Goal: Communication & Community: Share content

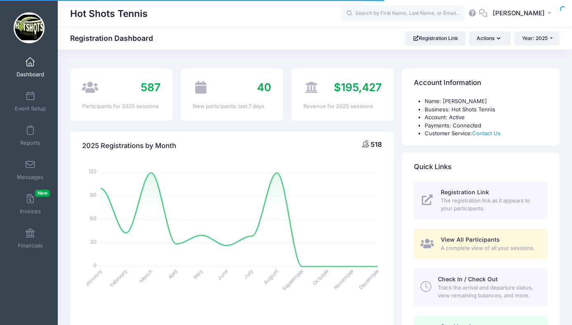
select select
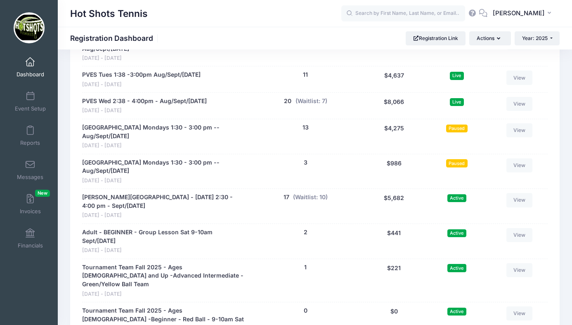
scroll to position [1794, 0]
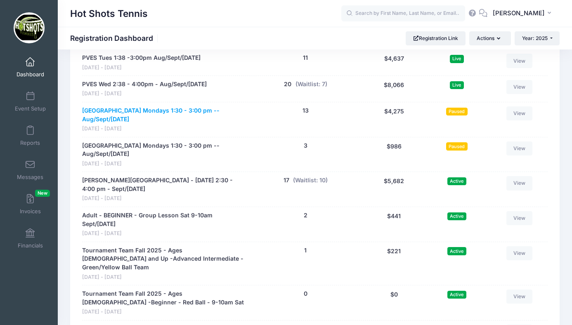
click at [140, 106] on link "Center Street Elementary Mondays 1:30 - 3:00 pm -- Aug/Sept/Oct 2025" at bounding box center [163, 114] width 163 height 17
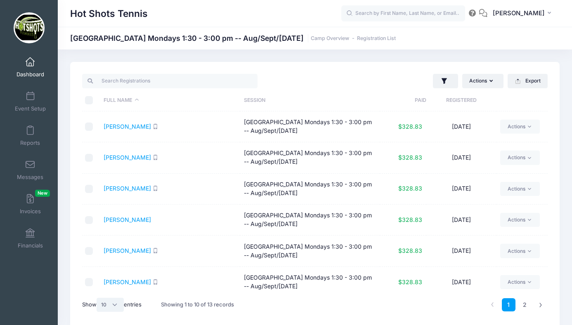
click at [112, 305] on select "All 10 25 50" at bounding box center [110, 305] width 27 height 14
select select "25"
click at [98, 298] on select "All 10 25 50" at bounding box center [110, 305] width 27 height 14
click at [88, 99] on input "\a \a \a \a" at bounding box center [89, 100] width 8 height 8
checkbox input "true"
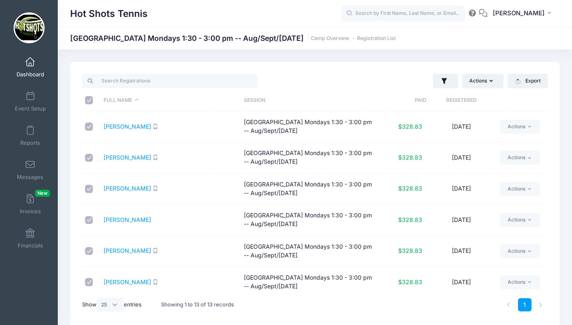
checkbox input "true"
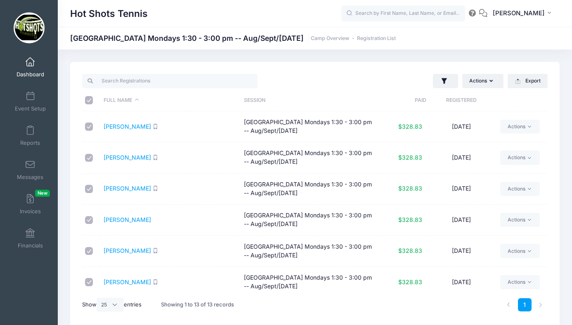
checkbox input "true"
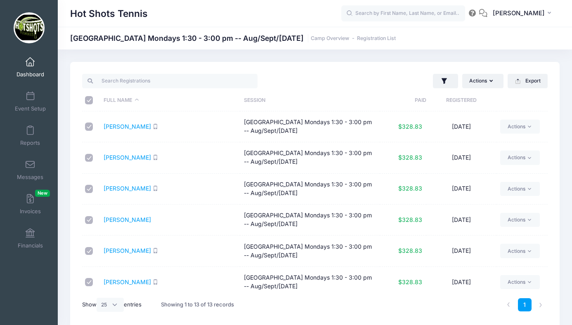
checkbox input "true"
click at [478, 81] on button "Actions" at bounding box center [482, 81] width 41 height 14
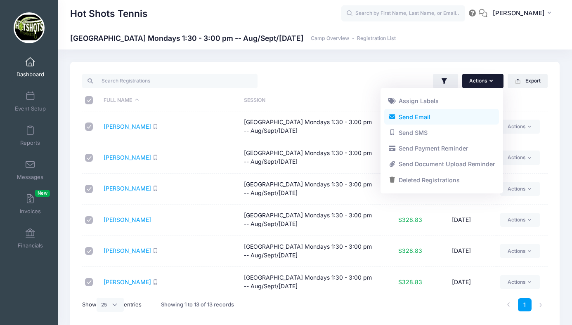
click at [417, 117] on link "Send Email" at bounding box center [441, 117] width 115 height 16
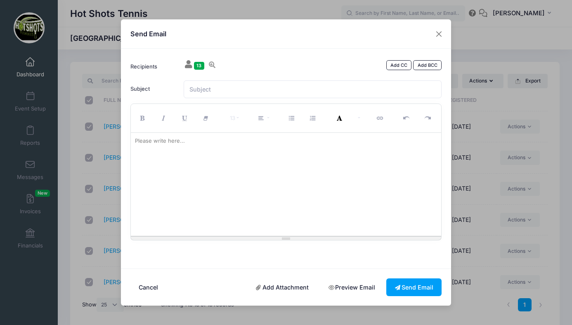
click at [224, 164] on div at bounding box center [286, 184] width 311 height 103
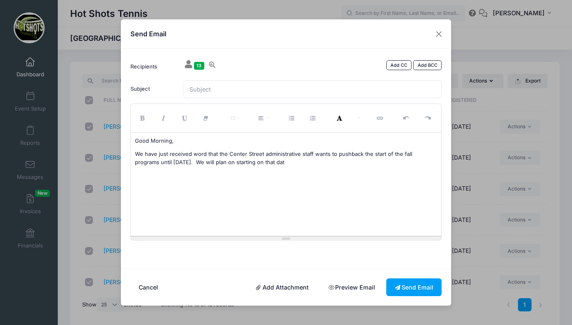
drag, startPoint x: 175, startPoint y: 161, endPoint x: 279, endPoint y: 167, distance: 103.8
click at [279, 167] on div "Good Morning, We have just received word that the Center Street administrative …" at bounding box center [286, 184] width 311 height 103
drag, startPoint x: 176, startPoint y: 163, endPoint x: 136, endPoint y: 156, distance: 41.0
click at [136, 156] on p "We have just received word that the Center Street administrative staff wants to…" at bounding box center [286, 158] width 302 height 16
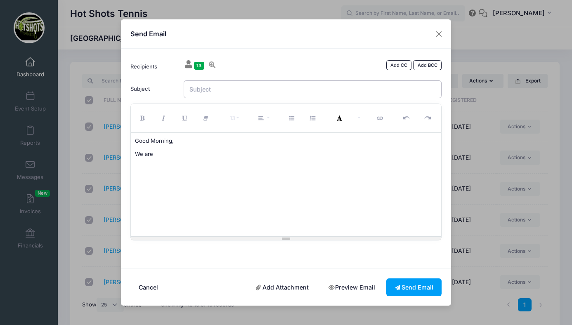
click at [222, 94] on input "Subject" at bounding box center [313, 89] width 258 height 18
type input "[GEOGRAPHIC_DATA]"
click at [203, 153] on p "We are" at bounding box center [286, 154] width 302 height 8
click at [237, 164] on div "Good Morning, We are" at bounding box center [286, 184] width 311 height 103
click at [233, 154] on p "We are" at bounding box center [286, 154] width 302 height 8
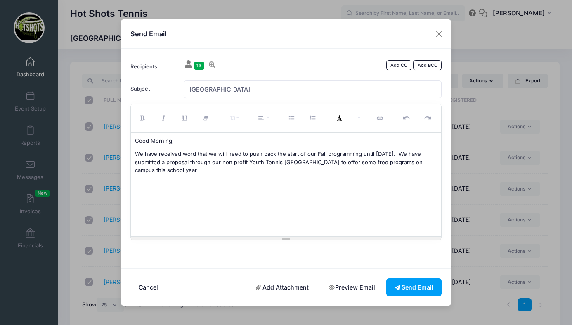
click at [391, 165] on p "We have received word that we will need to push back the start of our Fall prog…" at bounding box center [286, 162] width 302 height 24
click at [205, 171] on p "We have received word that we will need to push back the start of our Fall prog…" at bounding box center [286, 162] width 302 height 24
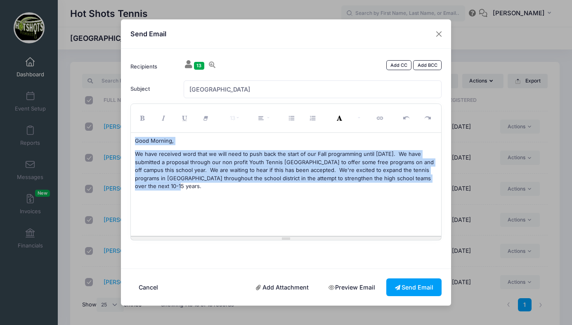
drag, startPoint x: 135, startPoint y: 141, endPoint x: 210, endPoint y: 196, distance: 92.8
click at [210, 196] on div "Good Morning, We have received word that we will need to push back the start of…" at bounding box center [286, 184] width 311 height 103
copy div "Good Morning, We have received word that we will need to push back the start of…"
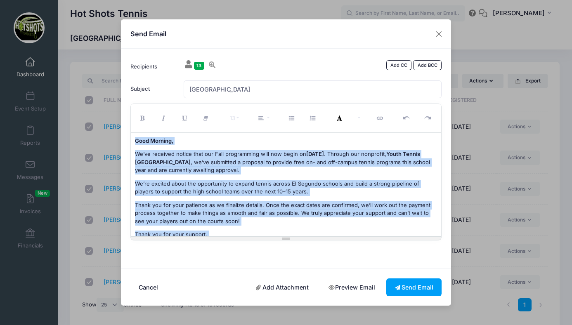
drag, startPoint x: 200, startPoint y: 226, endPoint x: 128, endPoint y: 122, distance: 125.8
click at [128, 122] on div "13 8 9 10 11 12 14 18 24 36 Background Color Transparent Select #ffff00 Text Co…" at bounding box center [285, 172] width 319 height 137
copy div "Good Morning, We’ve received notice that our Fall programming will now begin on…"
click at [408, 287] on button "Send Email" at bounding box center [413, 287] width 55 height 18
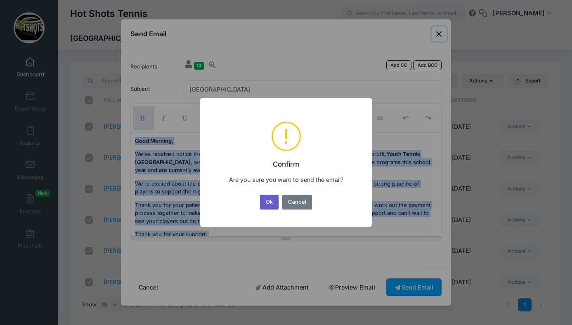
click at [271, 201] on button "Ok" at bounding box center [269, 202] width 19 height 15
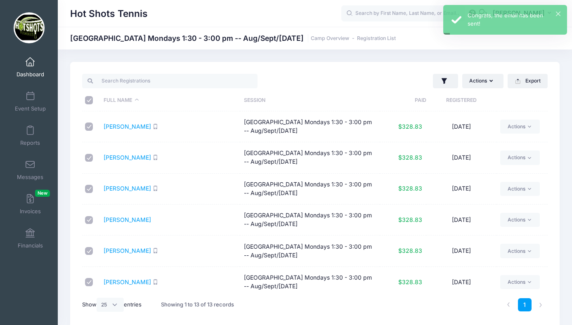
click at [30, 67] on link "Dashboard" at bounding box center [30, 67] width 39 height 29
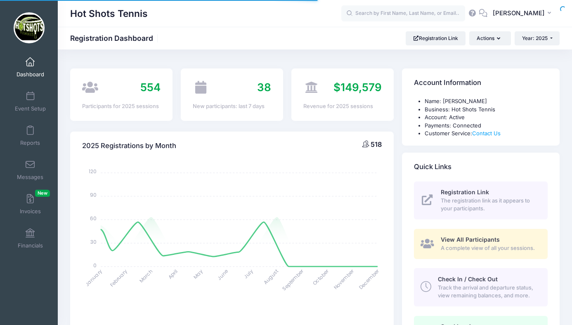
select select
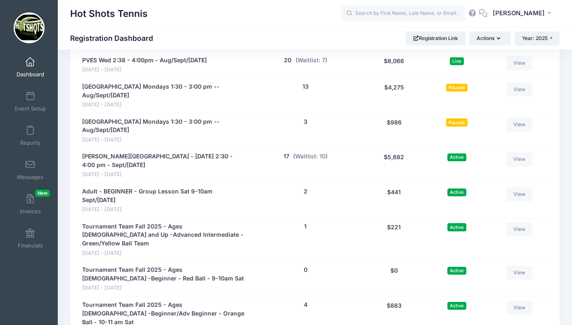
scroll to position [1810, 0]
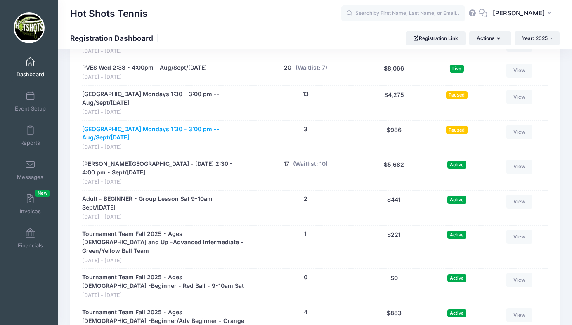
click at [130, 125] on link "Richmond Street Elementary Mondays 1:30 - 3:00 pm --Aug/Sept/Oct 2025" at bounding box center [163, 133] width 163 height 17
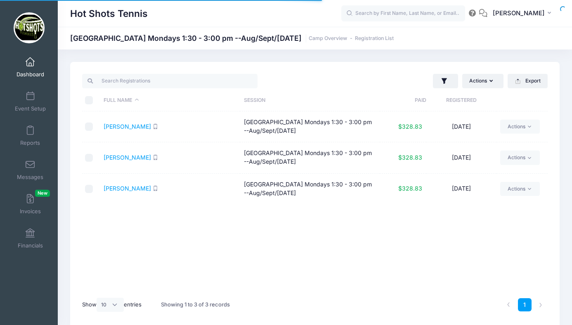
select select "10"
click at [89, 99] on input "\a \a \a \a" at bounding box center [89, 100] width 8 height 8
checkbox input "true"
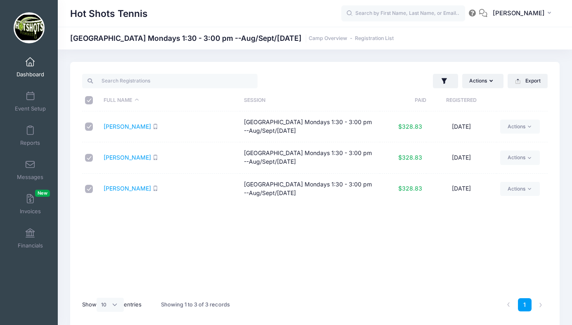
checkbox input "true"
click at [474, 79] on button "Actions" at bounding box center [482, 81] width 41 height 14
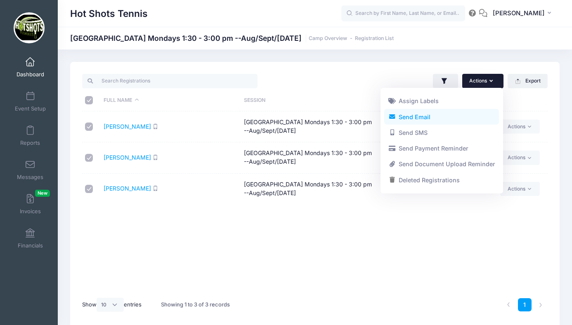
click at [421, 116] on link "Send Email" at bounding box center [441, 117] width 115 height 16
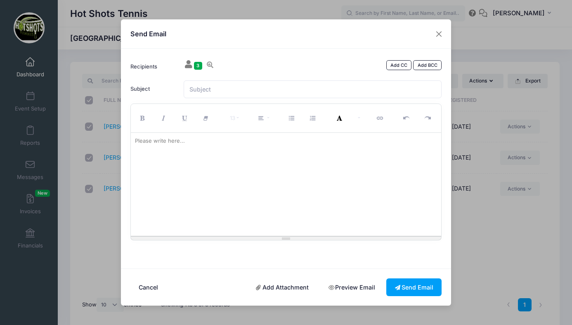
click at [248, 177] on div at bounding box center [286, 184] width 311 height 103
paste div
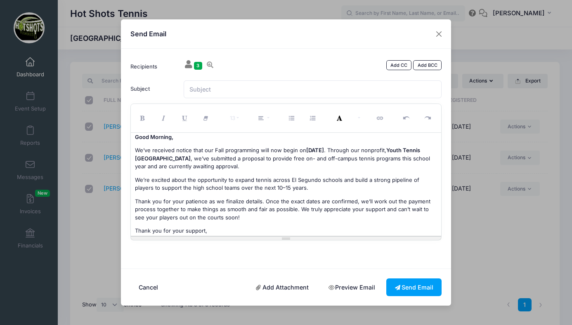
scroll to position [1, 0]
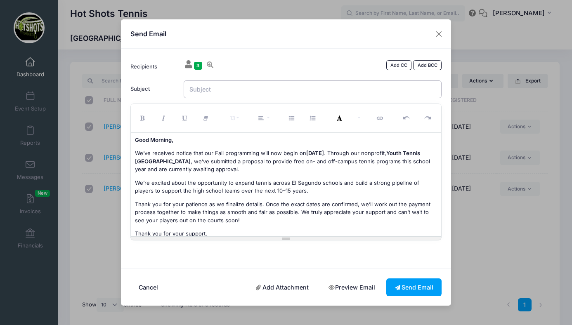
click at [219, 89] on input "Subject" at bounding box center [313, 89] width 258 height 18
type input "Richmond Street Tennis"
click at [406, 285] on button "Send Email" at bounding box center [413, 287] width 55 height 18
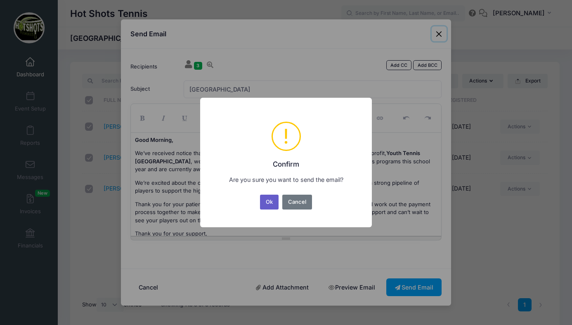
click at [269, 203] on button "Ok" at bounding box center [269, 202] width 19 height 15
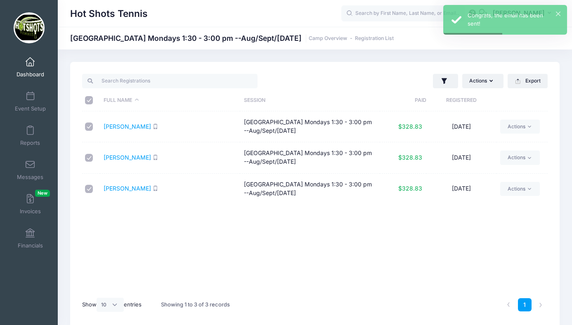
click at [30, 63] on span at bounding box center [30, 62] width 0 height 9
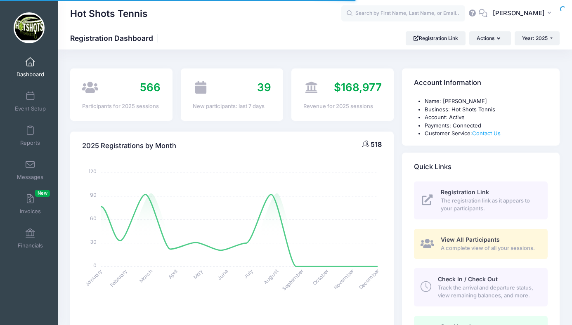
select select
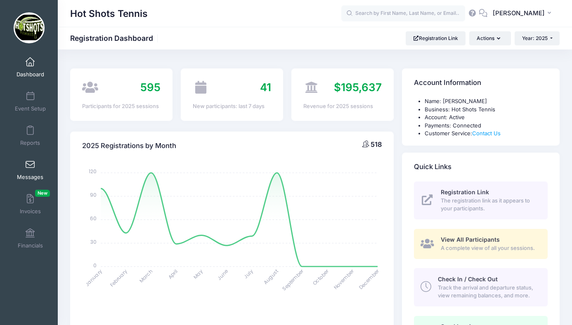
click at [30, 168] on span at bounding box center [30, 164] width 0 height 9
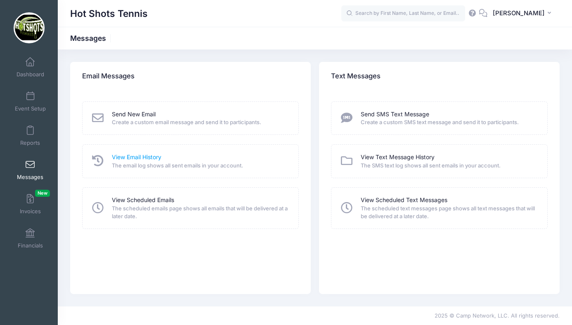
click at [140, 156] on link "View Email History" at bounding box center [137, 157] width 50 height 9
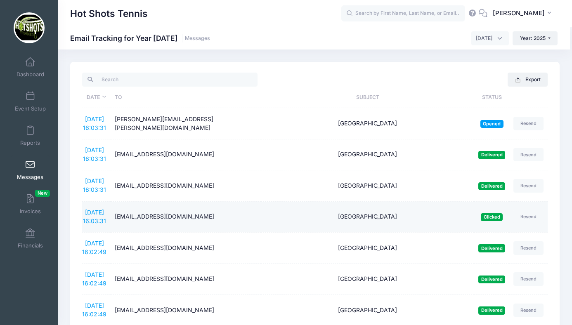
click at [491, 216] on span "Clicked" at bounding box center [492, 217] width 22 height 8
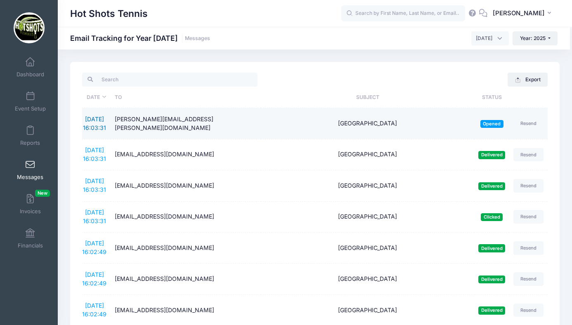
click at [99, 117] on link "[DATE] 16:03:31" at bounding box center [94, 124] width 23 height 16
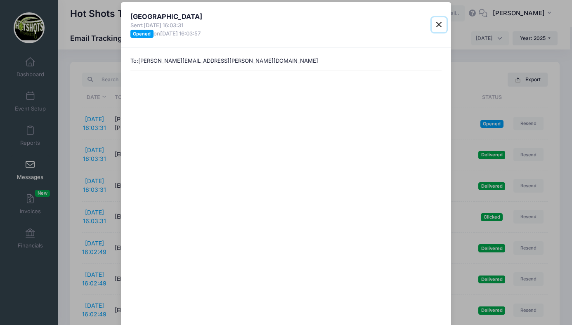
click at [439, 25] on button "Close" at bounding box center [438, 24] width 15 height 15
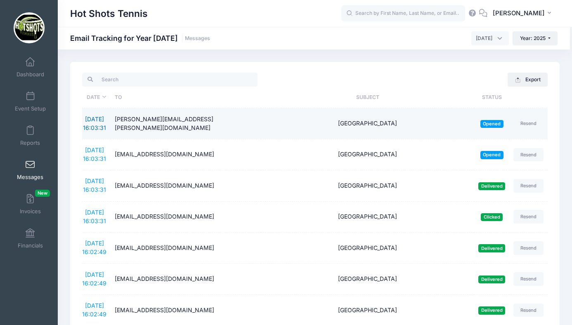
click at [91, 121] on link "[DATE] 16:03:31" at bounding box center [94, 124] width 23 height 16
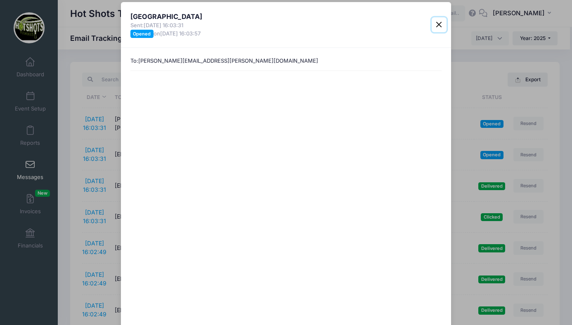
click at [439, 25] on button "Close" at bounding box center [438, 24] width 15 height 15
